Goal: Transaction & Acquisition: Purchase product/service

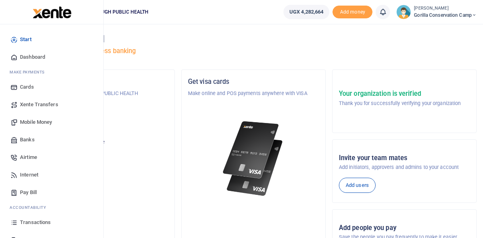
click at [26, 160] on span "Airtime" at bounding box center [28, 157] width 17 height 8
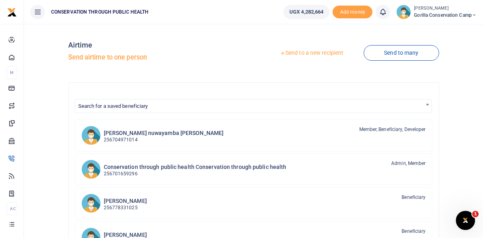
click at [314, 53] on link "Send to a new recipient" at bounding box center [311, 53] width 104 height 14
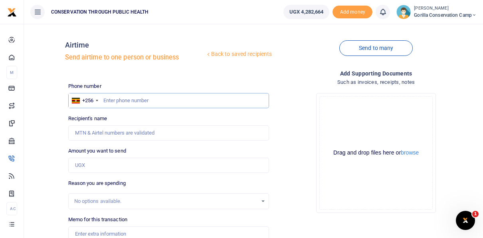
click at [106, 103] on input "text" at bounding box center [168, 100] width 201 height 15
type input "770833346"
type input "[PERSON_NAME]"
type input "770833346"
click at [96, 130] on input "Found" at bounding box center [168, 132] width 201 height 15
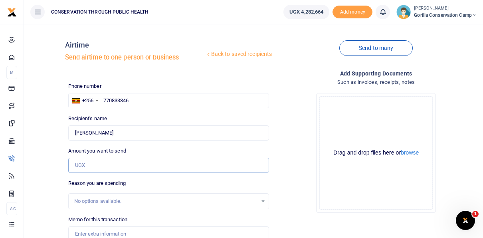
click at [76, 164] on input "Amount you want to send" at bounding box center [168, 165] width 201 height 15
type input "30,000"
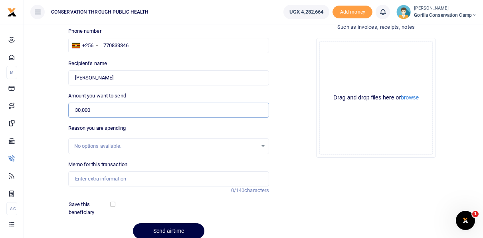
scroll to position [64, 0]
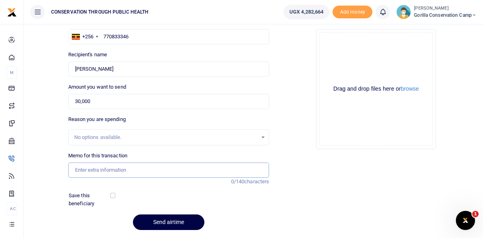
click at [92, 165] on input "Memo for this transaction" at bounding box center [168, 169] width 201 height 15
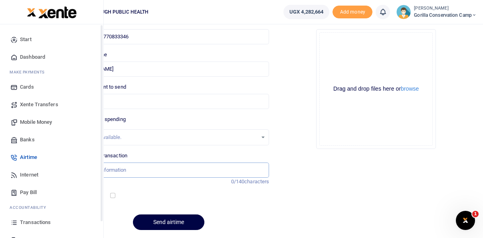
type input "A"
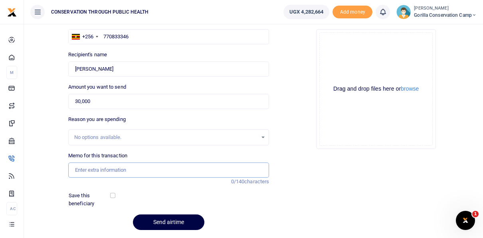
type input "0"
click at [112, 167] on input "Airtime for July 2025" at bounding box center [168, 169] width 201 height 15
type input "Airtime for [DATE]"
click at [113, 193] on input "checkbox" at bounding box center [112, 195] width 5 height 5
checkbox input "true"
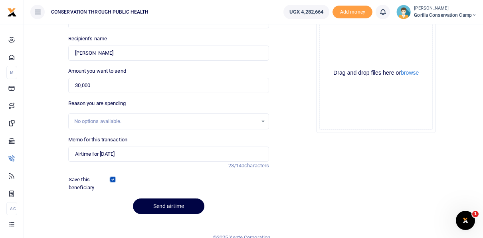
scroll to position [89, 0]
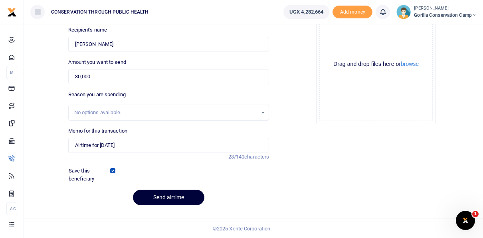
click at [173, 196] on button "Send airtime" at bounding box center [168, 197] width 71 height 16
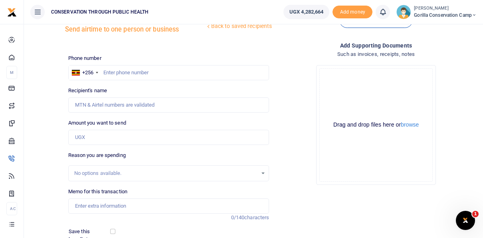
scroll to position [24, 0]
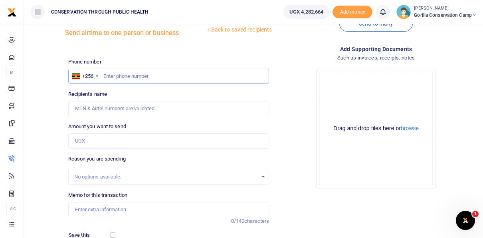
click at [120, 75] on input "text" at bounding box center [168, 76] width 201 height 15
type input "780484259"
type input "Lonard Arinaitwe"
type input "780484259"
click at [87, 140] on input "Amount you want to send" at bounding box center [168, 140] width 201 height 15
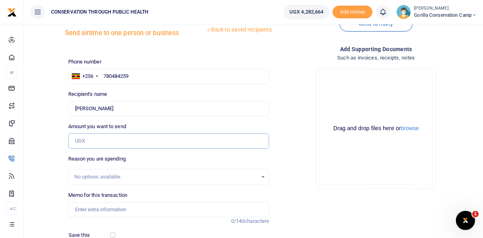
type input "30,000"
type input "Airtime for [DATE]"
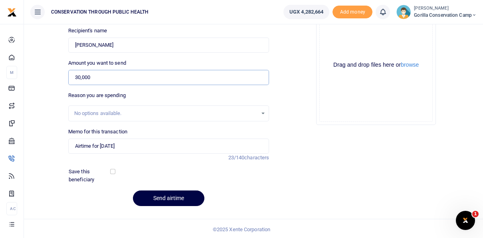
scroll to position [89, 0]
click at [115, 170] on div at bounding box center [130, 175] width 33 height 16
click at [114, 170] on input "checkbox" at bounding box center [112, 170] width 5 height 5
checkbox input "true"
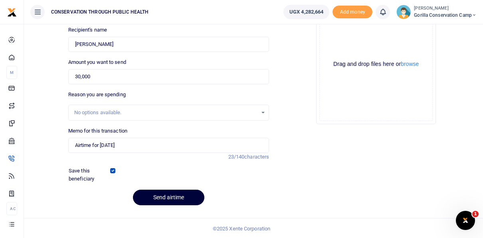
click at [153, 195] on button "Send airtime" at bounding box center [168, 197] width 71 height 16
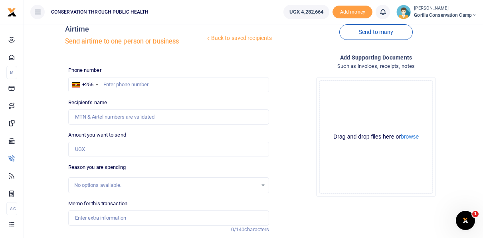
scroll to position [8, 0]
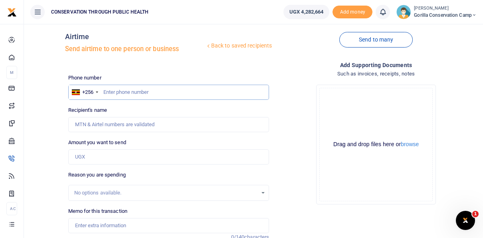
click at [122, 91] on input "text" at bounding box center [168, 92] width 201 height 15
type input "779919850"
type input "Dennis Kayitale"
type input "779919850"
click at [90, 154] on input "Amount you want to send" at bounding box center [168, 156] width 201 height 15
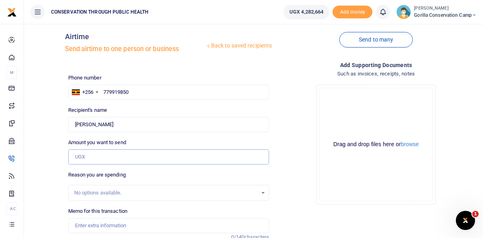
type input "30,000"
type input "Airtime for [DATE]"
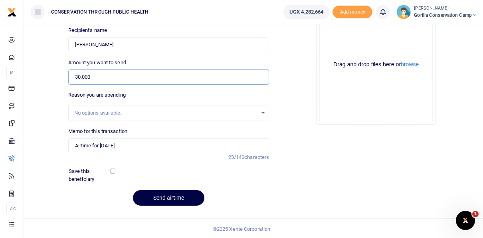
scroll to position [89, 0]
click at [113, 170] on input "checkbox" at bounding box center [112, 170] width 5 height 5
checkbox input "true"
click at [154, 195] on button "Send airtime" at bounding box center [168, 197] width 71 height 16
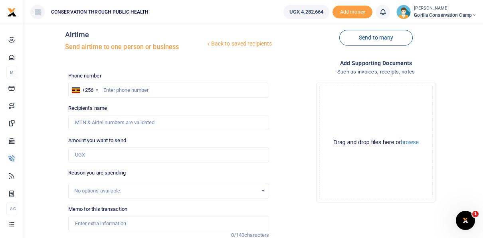
scroll to position [8, 0]
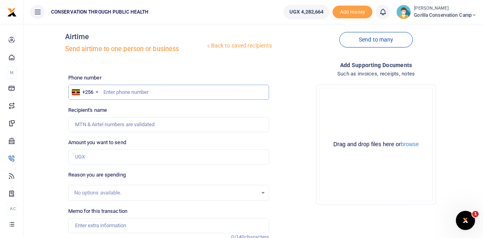
click at [124, 87] on input "text" at bounding box center [168, 92] width 201 height 15
type input "778331025"
type input "[PERSON_NAME]"
type input "778331025"
click at [84, 154] on input "Amount you want to send" at bounding box center [168, 156] width 201 height 15
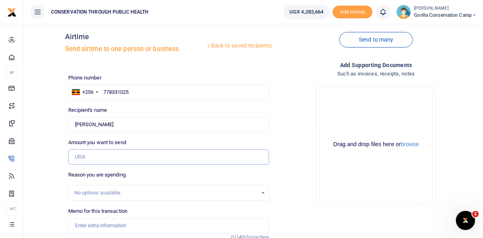
type input "30,000"
type input "Airtime for [DATE]"
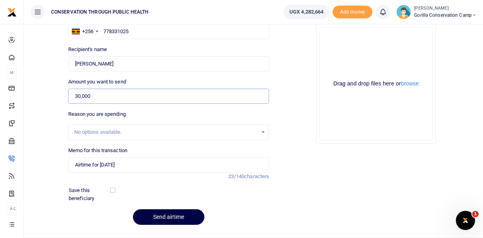
scroll to position [89, 0]
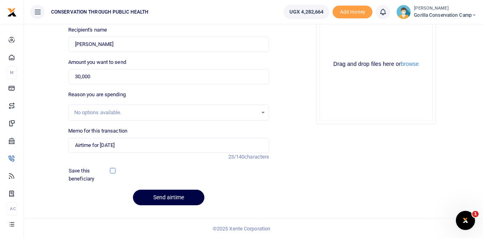
click at [111, 170] on input "checkbox" at bounding box center [112, 170] width 5 height 5
checkbox input "true"
click at [174, 197] on button "Send airtime" at bounding box center [168, 197] width 71 height 16
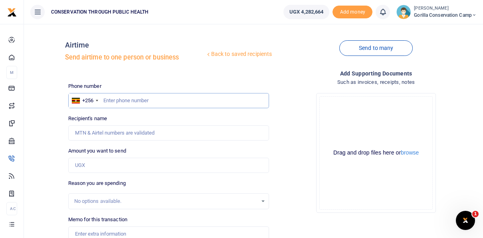
click at [111, 101] on input "text" at bounding box center [168, 100] width 201 height 15
click at [116, 99] on input "77486170" at bounding box center [168, 100] width 201 height 15
type input "774869170"
type input "Annet Natukunda"
type input "774869170"
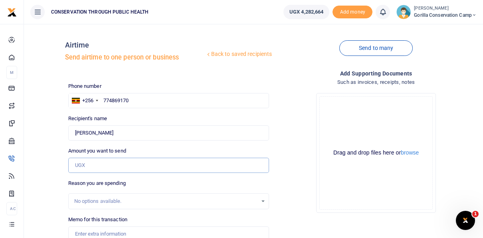
click at [80, 165] on input "Amount you want to send" at bounding box center [168, 165] width 201 height 15
type input "15,000"
click at [136, 235] on input "Memo for this transaction" at bounding box center [168, 233] width 201 height 15
type input "Airtime for [DATE]"
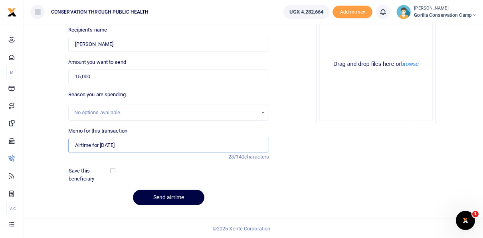
scroll to position [89, 0]
click at [113, 170] on input "checkbox" at bounding box center [112, 170] width 5 height 5
checkbox input "true"
click at [155, 197] on button "Send airtime" at bounding box center [168, 197] width 71 height 16
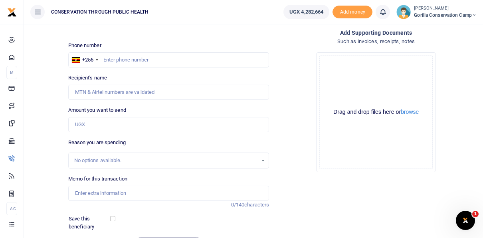
scroll to position [40, 0]
click at [117, 58] on input "text" at bounding box center [168, 60] width 201 height 15
type input "788054001"
type input "[PERSON_NAME]"
type input "788054001"
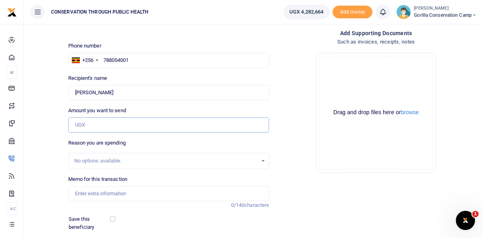
click at [90, 127] on input "Amount you want to send" at bounding box center [168, 124] width 201 height 15
type input "15,000"
type input "Airtime for [DATE]"
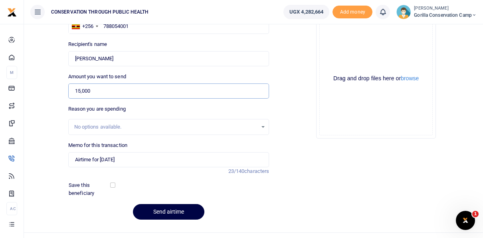
scroll to position [88, 0]
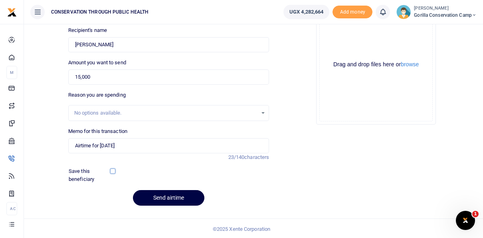
click at [115, 172] on input "checkbox" at bounding box center [112, 170] width 5 height 5
checkbox input "true"
click at [162, 195] on button "Send airtime" at bounding box center [168, 198] width 71 height 16
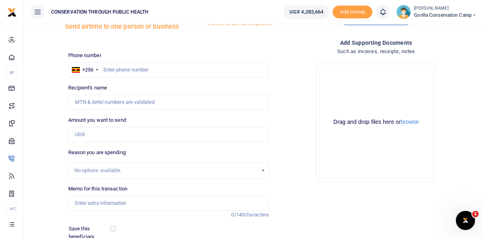
scroll to position [24, 0]
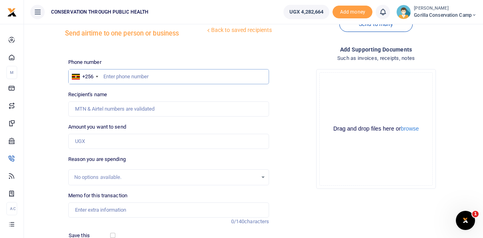
click at [114, 77] on input "text" at bounding box center [168, 76] width 201 height 15
type input "788408022"
type input "Babrah Kukunda"
type input "788408022"
click at [84, 139] on input "Amount you want to send" at bounding box center [168, 141] width 201 height 15
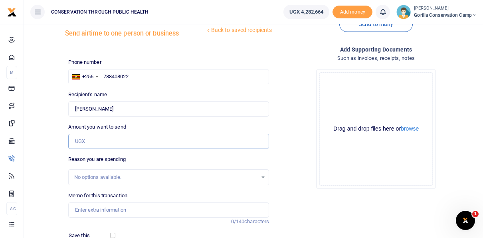
type input "15,000"
type input "Airtime for August 2025"
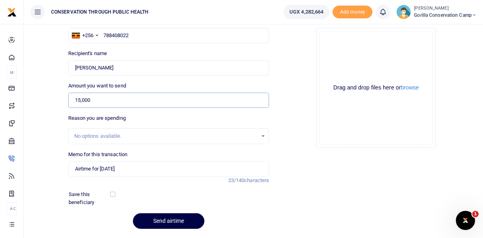
scroll to position [72, 0]
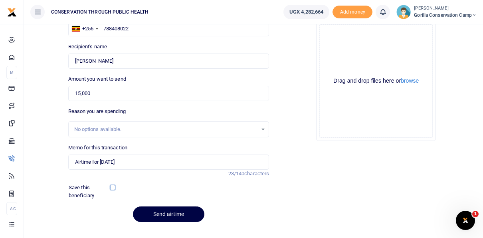
click at [112, 185] on input "checkbox" at bounding box center [112, 187] width 5 height 5
checkbox input "true"
click at [158, 213] on button "Send airtime" at bounding box center [168, 214] width 71 height 16
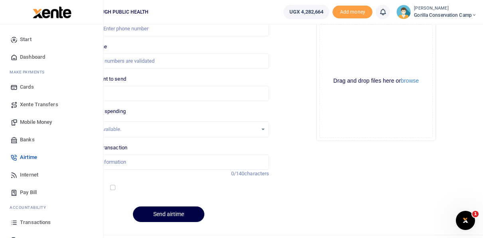
click at [32, 176] on span "Internet" at bounding box center [29, 175] width 18 height 8
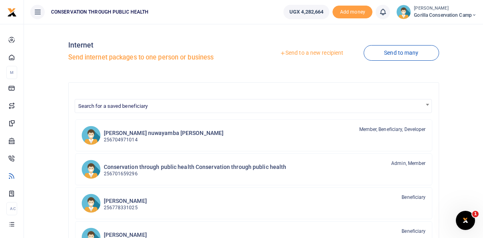
click at [308, 53] on link "Send to a new recipient" at bounding box center [311, 53] width 104 height 14
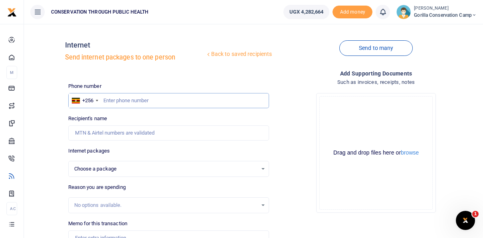
click at [110, 100] on input "text" at bounding box center [168, 100] width 201 height 15
type input "770833346"
select select
type input "[PERSON_NAME]"
type input "770833346"
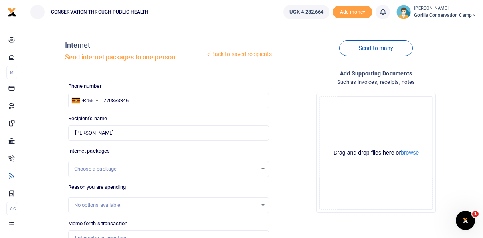
click at [96, 166] on div "Choose a package" at bounding box center [165, 169] width 183 height 8
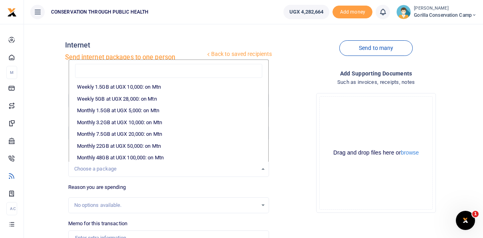
scroll to position [96, 0]
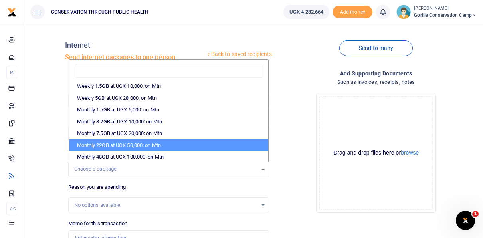
click at [189, 140] on li "Monthly 22GB at UGX 50,000: on Mtn" at bounding box center [168, 145] width 199 height 12
select select "CXpJYDqUGIMMdw3YXKilkAodr3ix5COxIAXy7MdavpbFAxMIqXt/dw=="
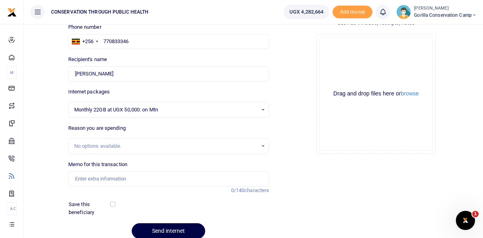
scroll to position [64, 0]
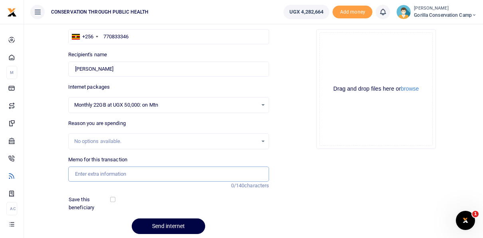
click at [111, 172] on input "Memo for this transaction" at bounding box center [168, 173] width 201 height 15
type input "Internet for [DATE]"
click at [112, 200] on input "checkbox" at bounding box center [112, 199] width 5 height 5
checkbox input "true"
click at [156, 222] on button "Send internet" at bounding box center [168, 226] width 73 height 16
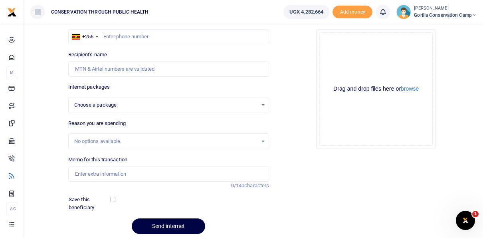
click at [263, 107] on div "Choose a package Choose a package" at bounding box center [169, 105] width 200 height 9
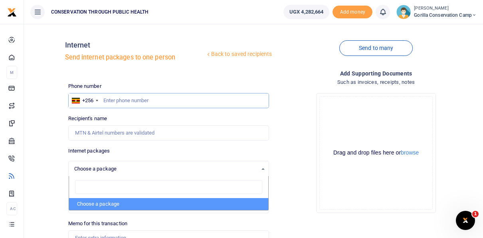
click at [117, 97] on input "text" at bounding box center [168, 100] width 201 height 15
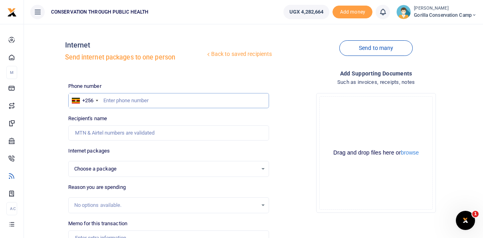
click at [110, 97] on input "text" at bounding box center [168, 100] width 201 height 15
type input "779919850"
select select
type input "[PERSON_NAME]"
type input "779919850"
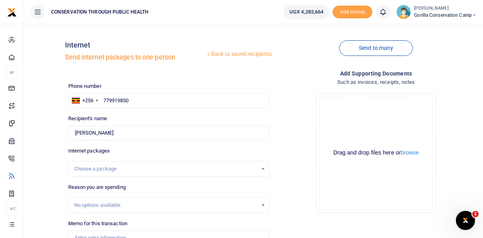
click at [93, 169] on div "Choose a package" at bounding box center [165, 169] width 183 height 8
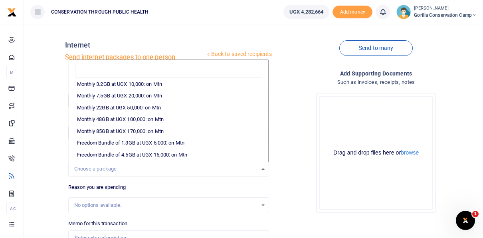
scroll to position [143, 0]
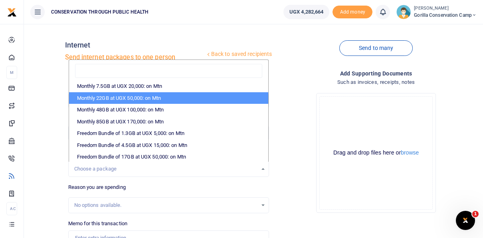
click at [224, 97] on li "Monthly 22GB at UGX 50,000: on Mtn" at bounding box center [168, 98] width 199 height 12
select select "CXpJYDqUGIMMdw3YXKilkAodr3ix5COxIAXy7MdavpbFAxMIqXt/dw=="
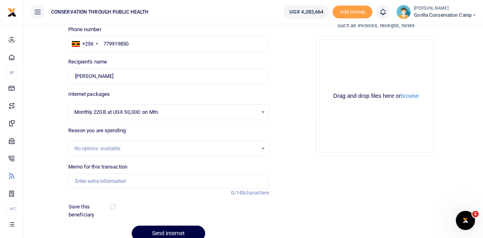
scroll to position [64, 0]
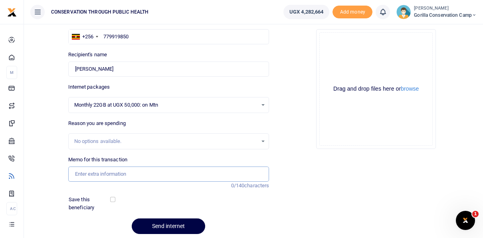
click at [102, 170] on input "Memo for this transaction" at bounding box center [168, 173] width 201 height 15
type input "Internet for [DATE]"
click at [112, 199] on input "checkbox" at bounding box center [112, 199] width 5 height 5
checkbox input "true"
click at [152, 223] on button "Send internet" at bounding box center [168, 226] width 73 height 16
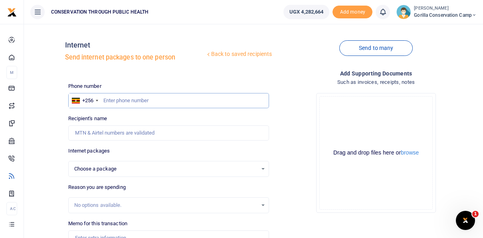
click at [114, 101] on input "text" at bounding box center [168, 100] width 201 height 15
type input "780484259"
select select
type input "Lonard Arinaitwe"
type input "780484259"
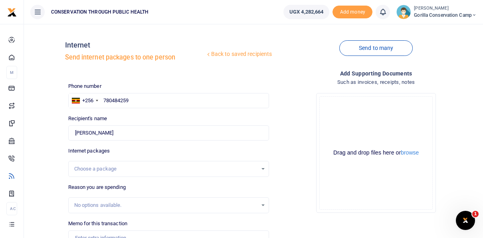
click at [262, 167] on div "Choose a package" at bounding box center [169, 168] width 200 height 9
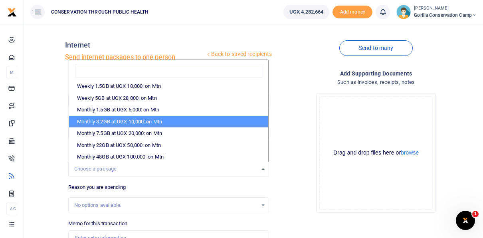
scroll to position [112, 0]
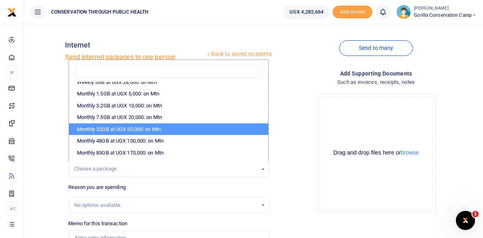
click at [162, 128] on li "Monthly 22GB at UGX 50,000: on Mtn" at bounding box center [168, 129] width 199 height 12
select select "CXpJYDqUGIMMdw3YXKilkAodr3ix5COxIAXy7MdavpbFAxMIqXt/dw=="
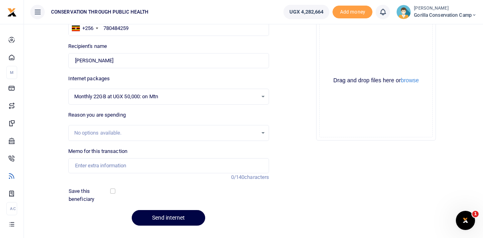
scroll to position [80, 0]
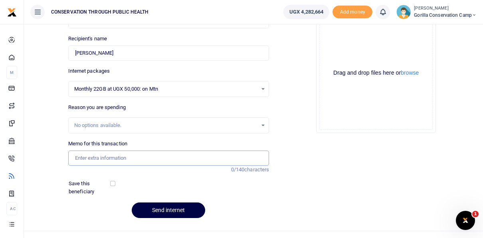
click at [95, 159] on input "Memo for this transaction" at bounding box center [168, 157] width 201 height 15
type input "Internet for August 2025"
click at [110, 183] on input "checkbox" at bounding box center [112, 183] width 5 height 5
checkbox input "true"
click at [154, 216] on button "Send internet" at bounding box center [168, 210] width 73 height 16
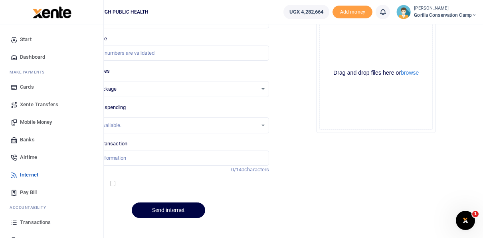
click at [41, 221] on span "Transactions" at bounding box center [35, 222] width 31 height 8
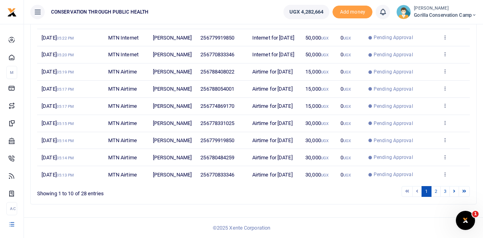
scroll to position [212, 0]
